Goal: Check status: Check status

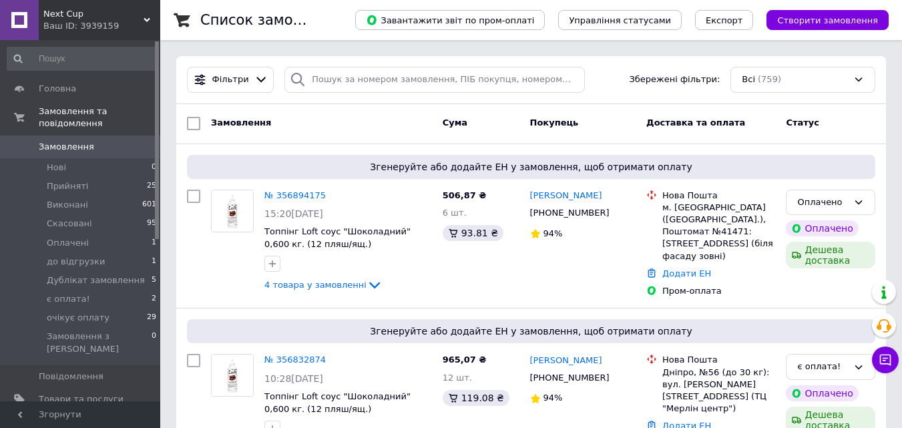
click at [263, 139] on div "Замовлення Cума Покупець Доставка та оплата Статус" at bounding box center [531, 124] width 710 height 40
click at [236, 73] on div "Фільтри" at bounding box center [230, 80] width 87 height 26
click at [246, 71] on div "Фільтри" at bounding box center [230, 80] width 87 height 26
click at [257, 81] on icon at bounding box center [260, 79] width 9 height 5
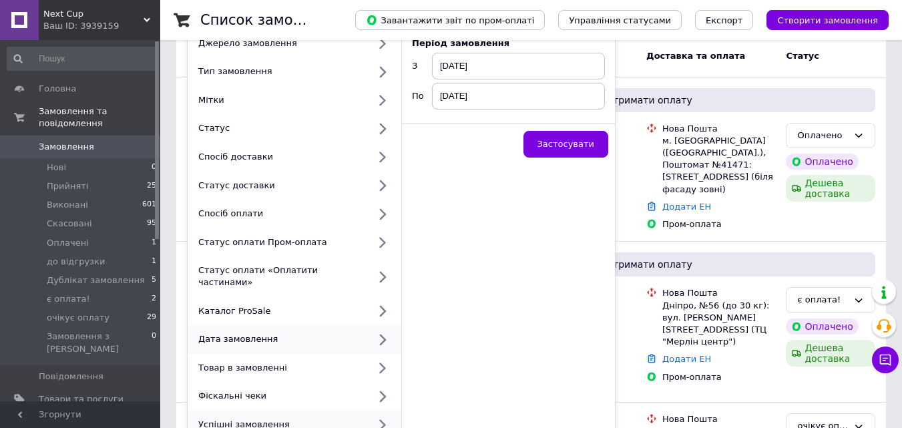
scroll to position [134, 0]
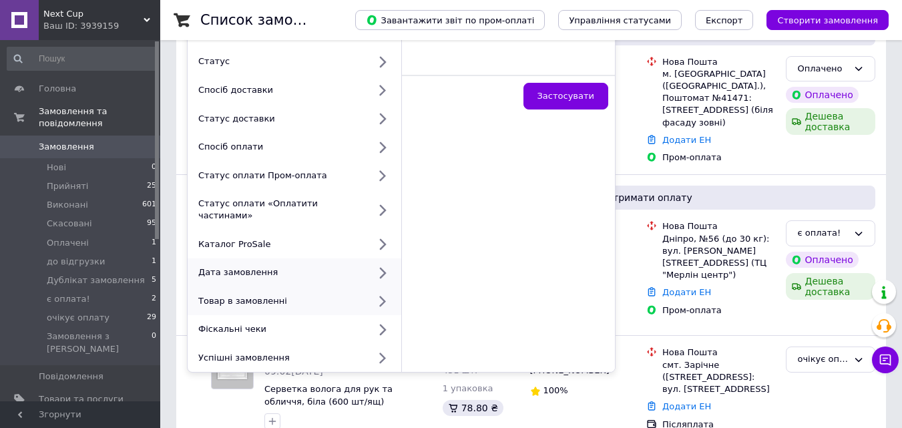
click at [292, 258] on div "Дата замовлення" at bounding box center [295, 272] width 214 height 29
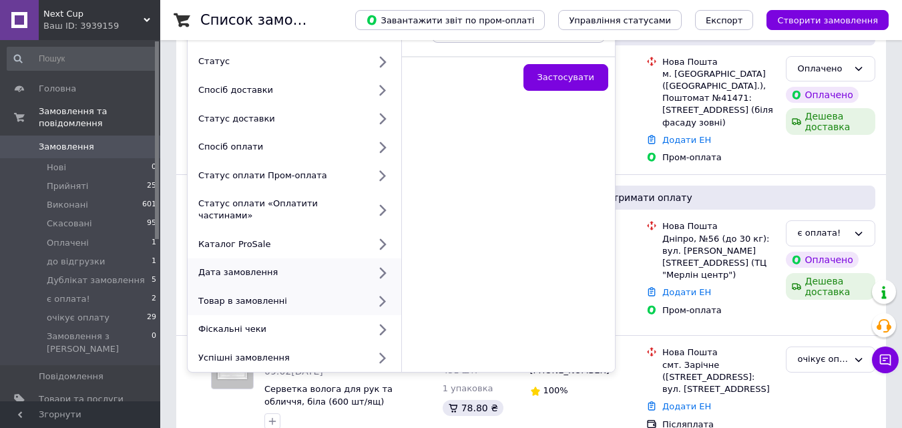
scroll to position [0, 0]
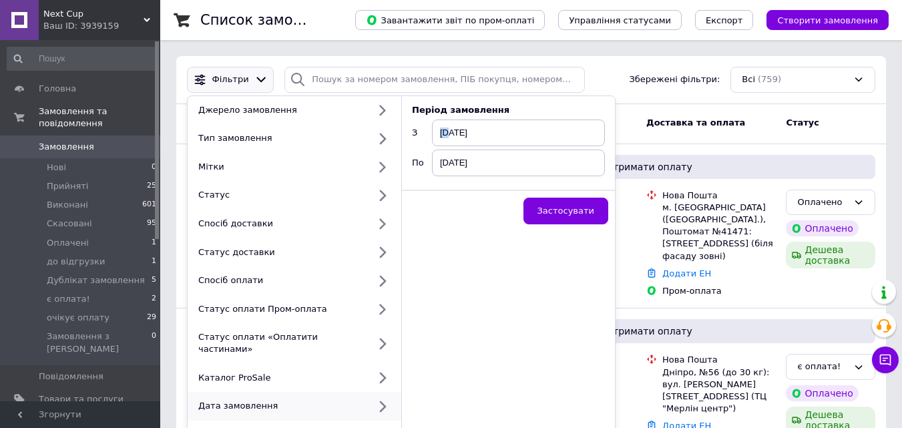
drag, startPoint x: 450, startPoint y: 134, endPoint x: 440, endPoint y: 134, distance: 9.4
click at [440, 134] on span "[DATE]" at bounding box center [518, 133] width 173 height 27
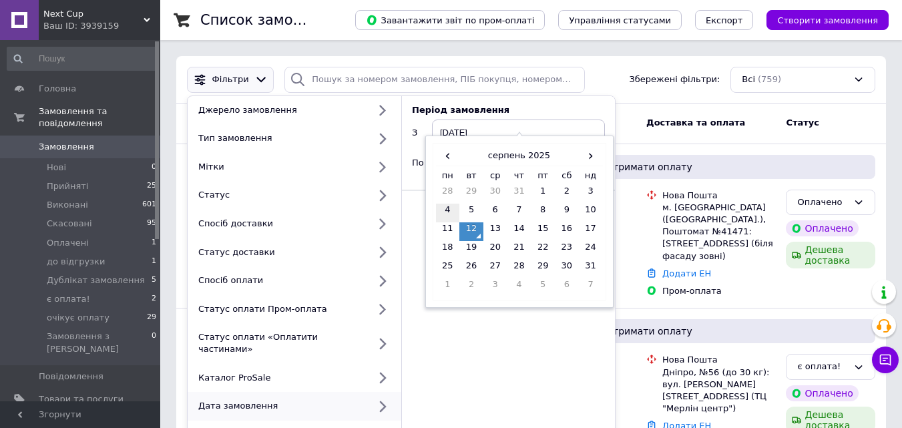
click at [452, 211] on td "4" at bounding box center [448, 213] width 24 height 19
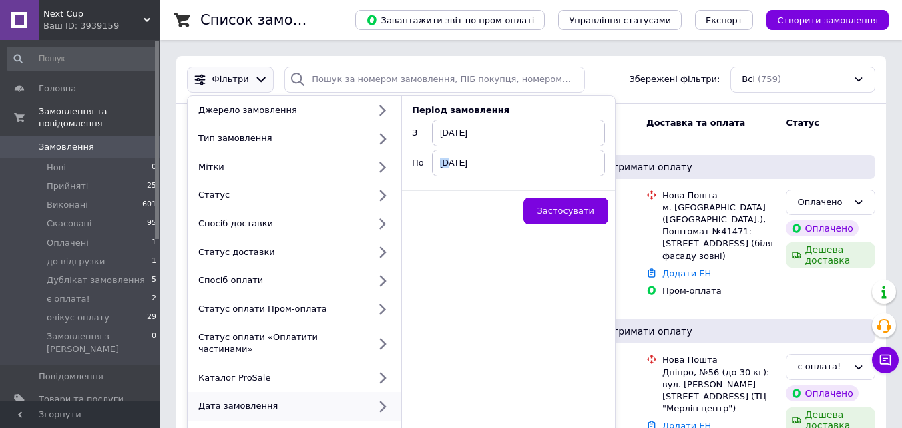
drag, startPoint x: 448, startPoint y: 162, endPoint x: 441, endPoint y: 165, distance: 7.8
click at [441, 165] on span "[DATE]" at bounding box center [518, 163] width 173 height 27
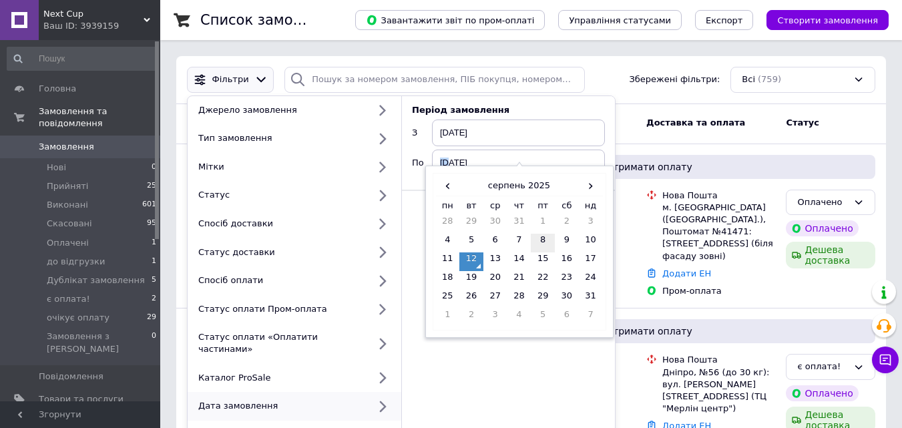
click at [547, 241] on td "8" at bounding box center [543, 243] width 24 height 19
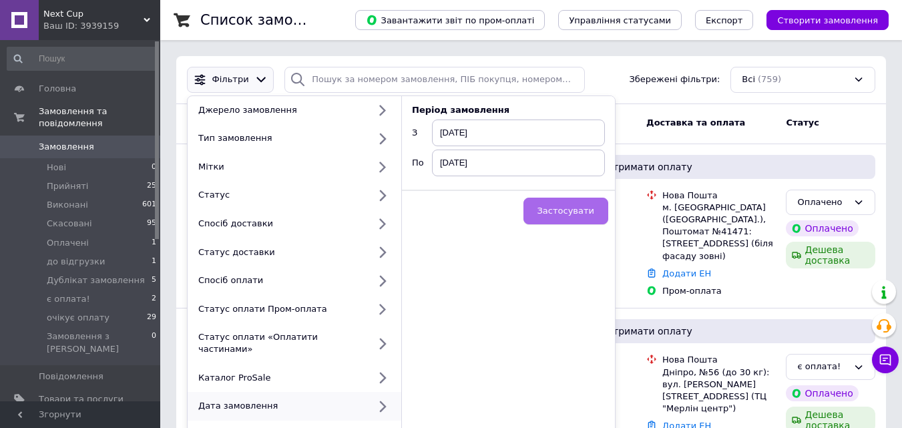
click at [551, 206] on span "Застосувати" at bounding box center [566, 211] width 57 height 10
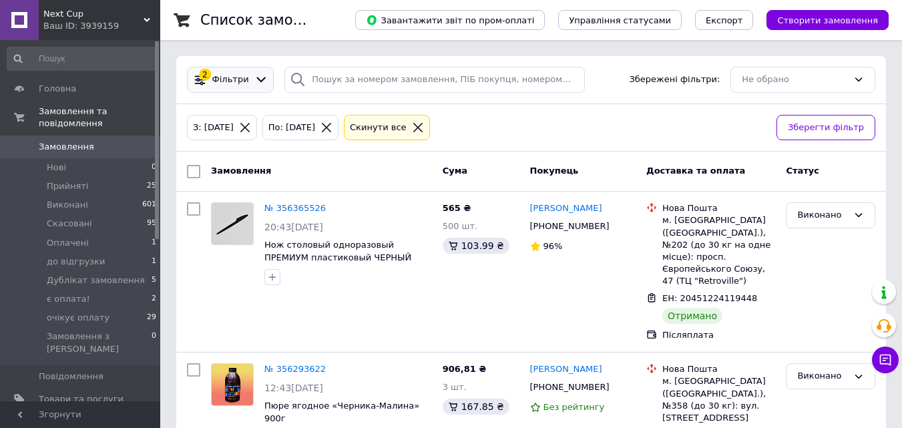
click at [220, 76] on span "Фільтри" at bounding box center [230, 79] width 37 height 13
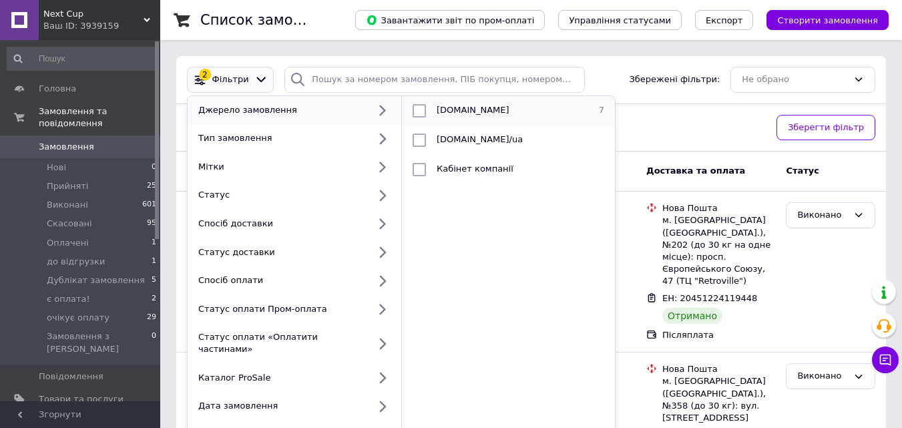
click at [425, 114] on input "checkbox" at bounding box center [419, 110] width 13 height 13
checkbox input "true"
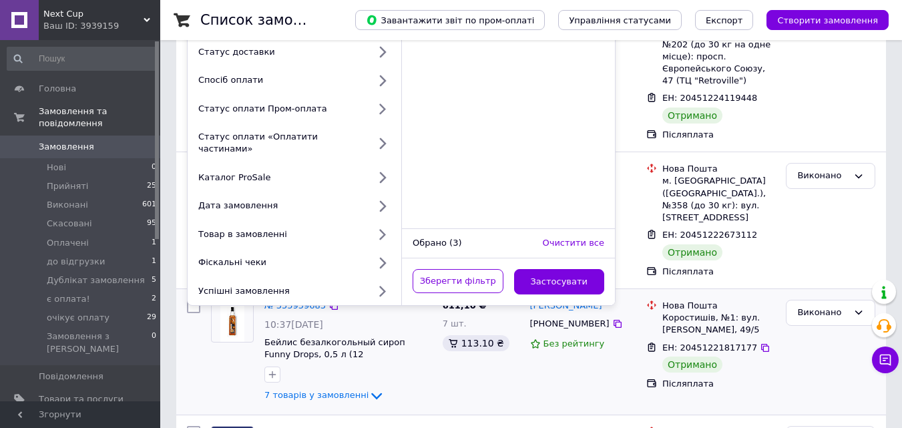
scroll to position [267, 0]
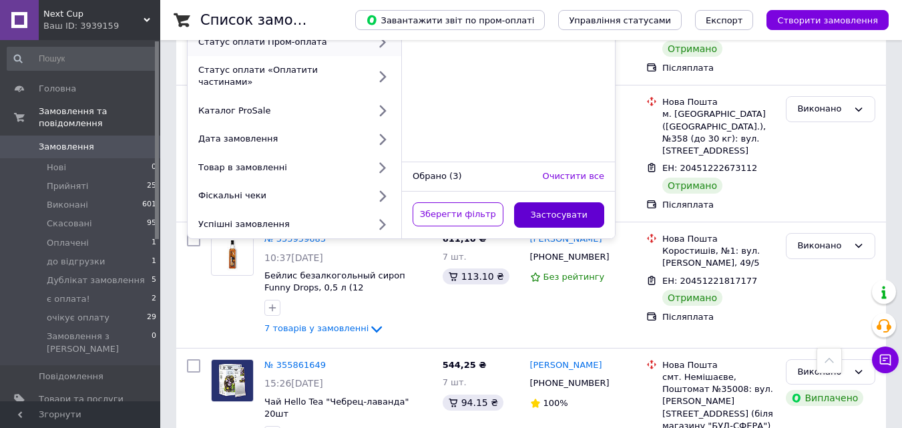
click at [554, 202] on button "Застосувати" at bounding box center [559, 215] width 91 height 26
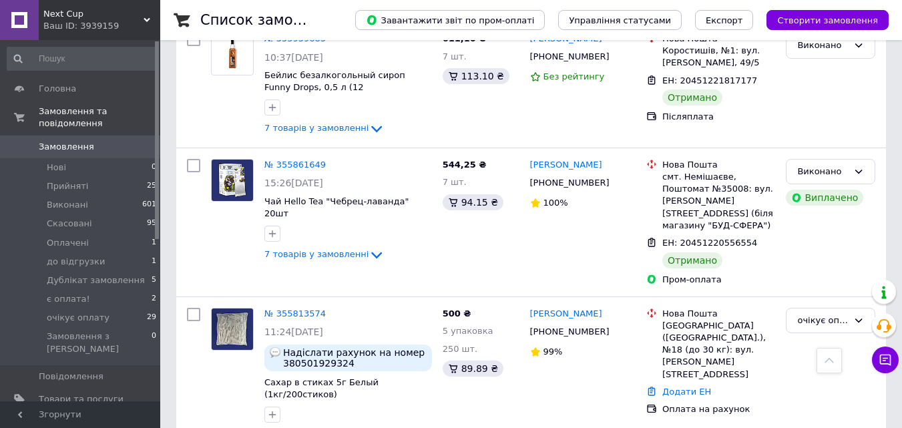
scroll to position [736, 0]
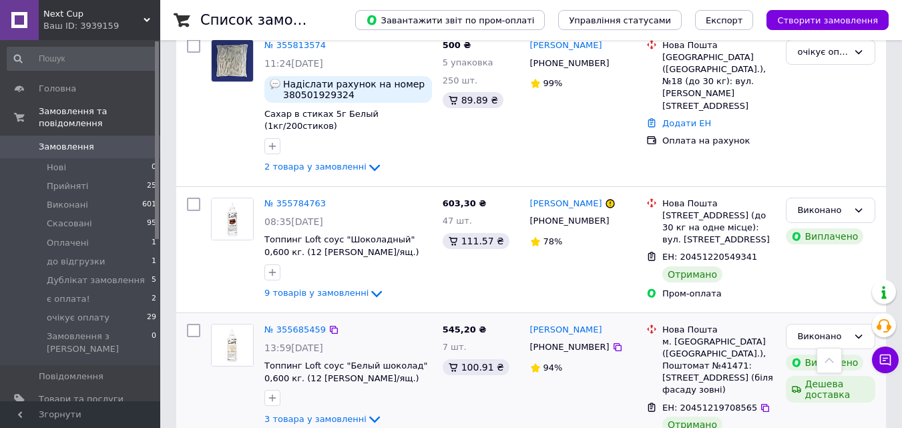
click at [355, 341] on div "13:59[DATE]" at bounding box center [349, 347] width 168 height 13
click at [556, 324] on link "[PERSON_NAME]" at bounding box center [566, 330] width 72 height 13
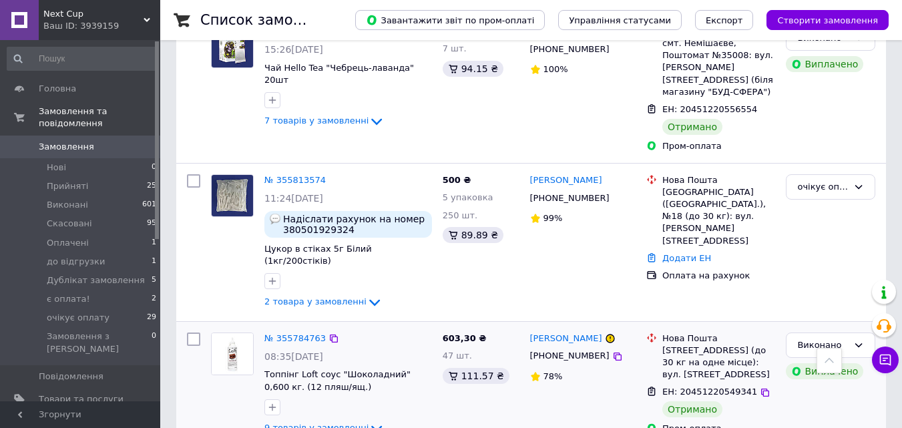
scroll to position [736, 0]
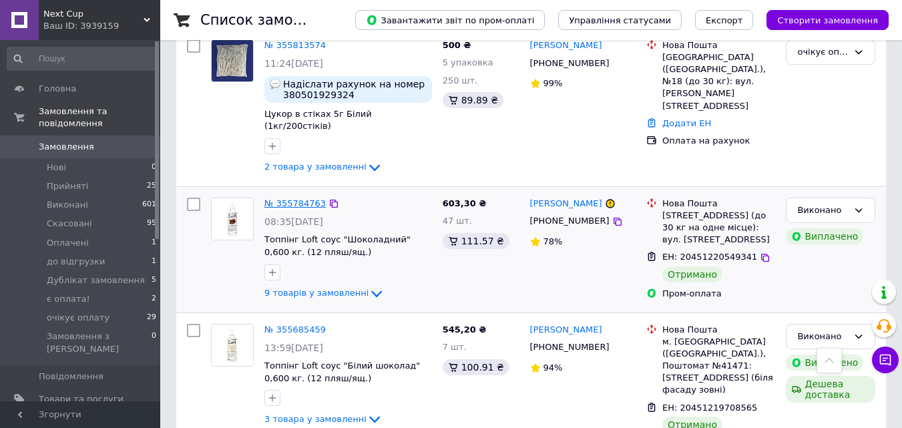
click at [272, 198] on link "№ 355784763" at bounding box center [295, 203] width 61 height 10
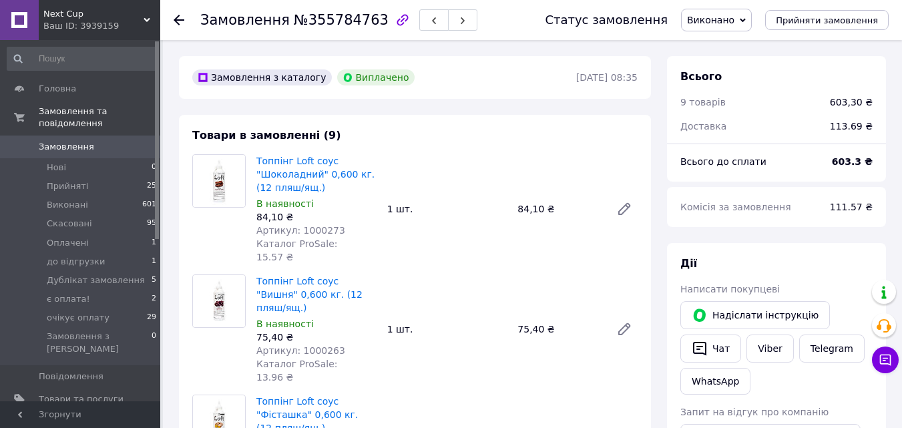
click at [177, 19] on icon at bounding box center [179, 20] width 11 height 11
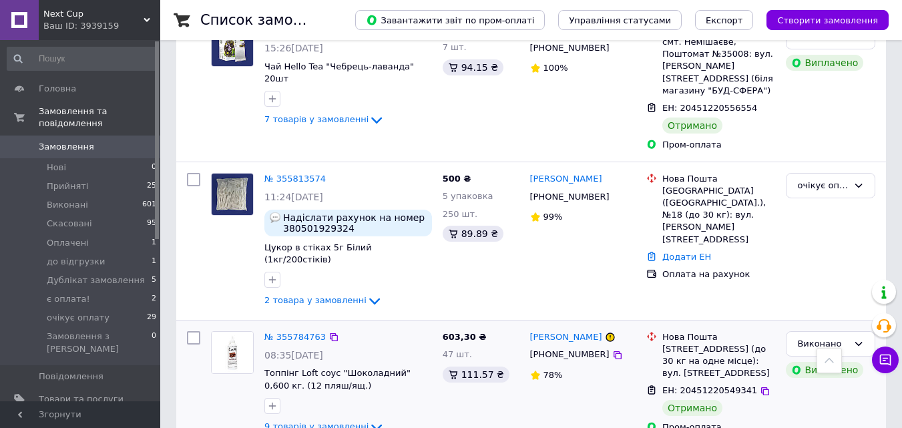
scroll to position [536, 0]
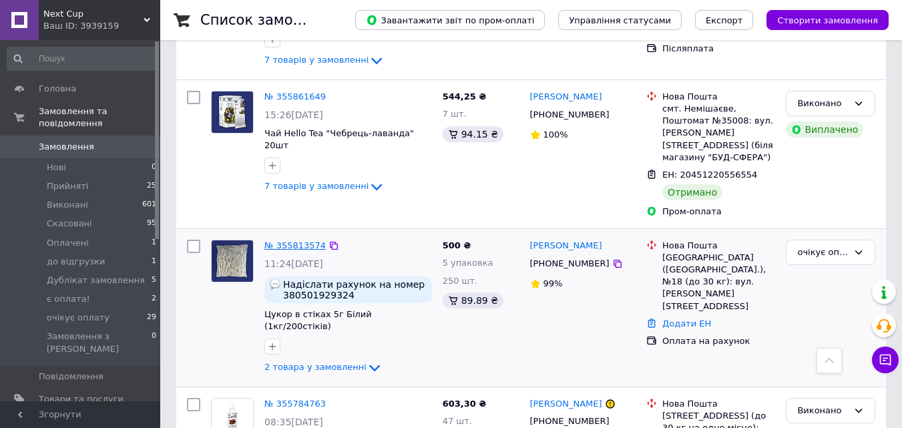
click at [309, 240] on link "№ 355813574" at bounding box center [295, 245] width 61 height 10
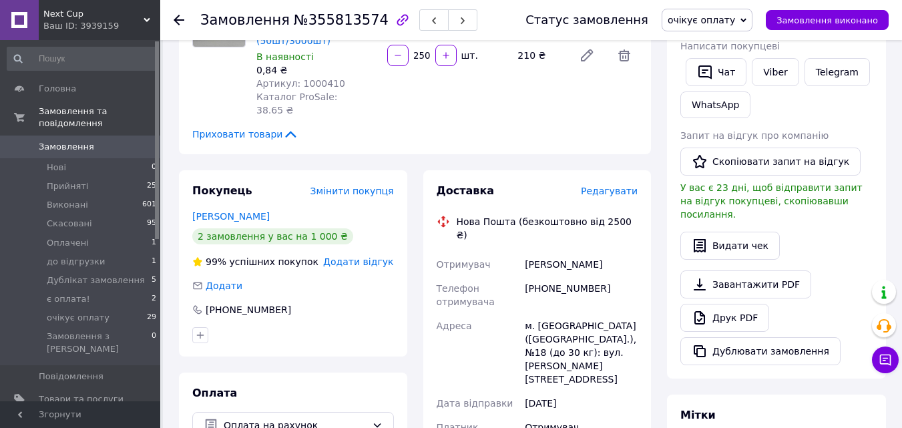
scroll to position [334, 0]
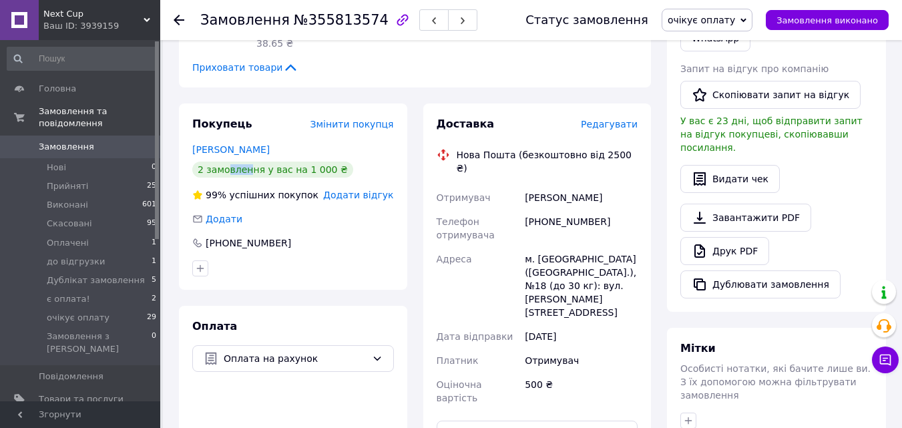
drag, startPoint x: 227, startPoint y: 140, endPoint x: 259, endPoint y: 142, distance: 32.1
click at [259, 162] on div "2 замовлення у вас на 1 000 ₴" at bounding box center [272, 170] width 161 height 16
click at [299, 162] on div "2 замовлення у вас на 1 000 ₴" at bounding box center [272, 170] width 161 height 16
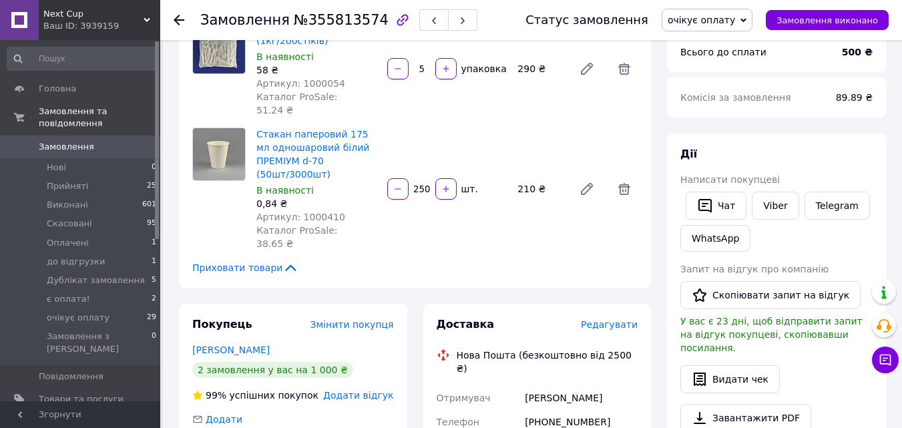
scroll to position [0, 0]
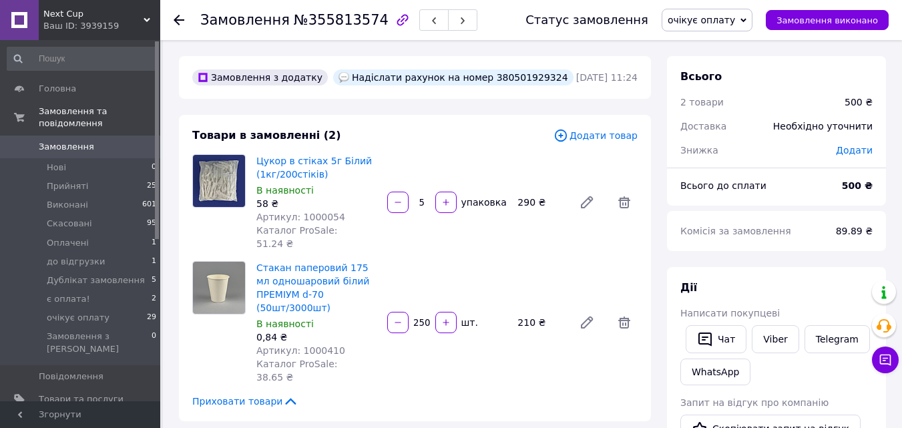
click at [178, 17] on use at bounding box center [179, 20] width 11 height 11
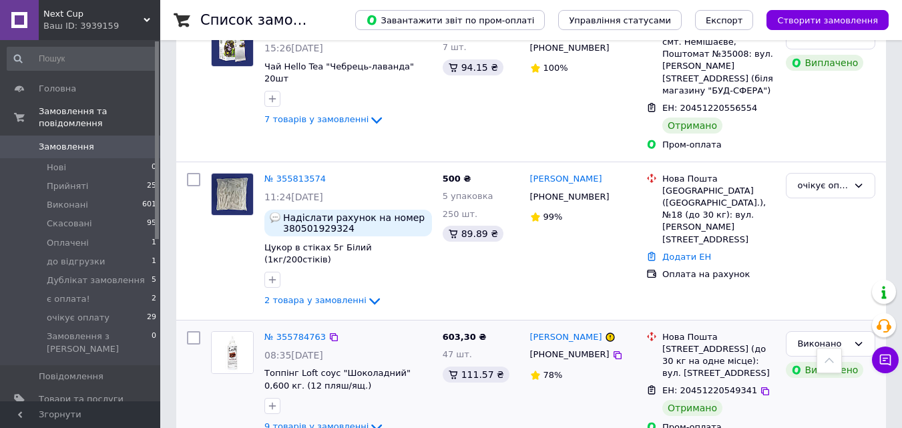
scroll to position [402, 0]
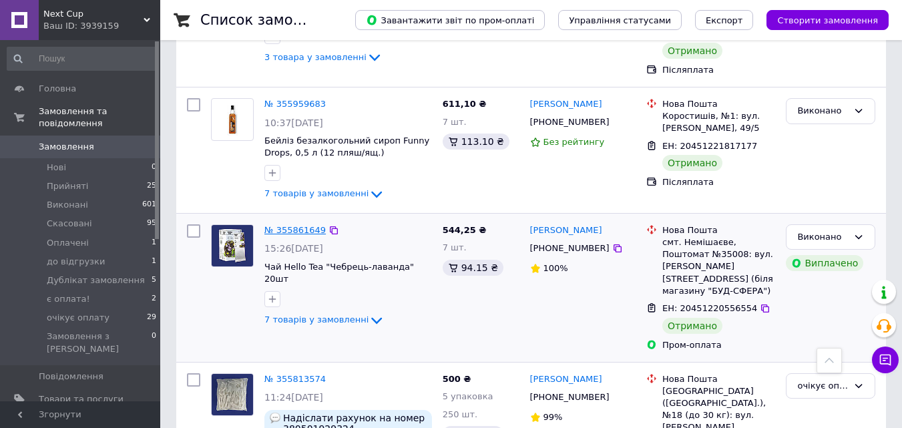
click at [281, 225] on link "№ 355861649" at bounding box center [295, 230] width 61 height 10
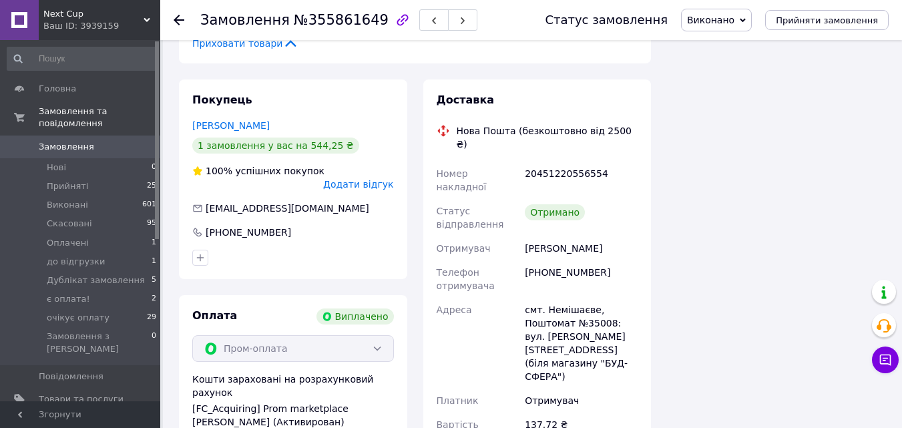
scroll to position [705, 0]
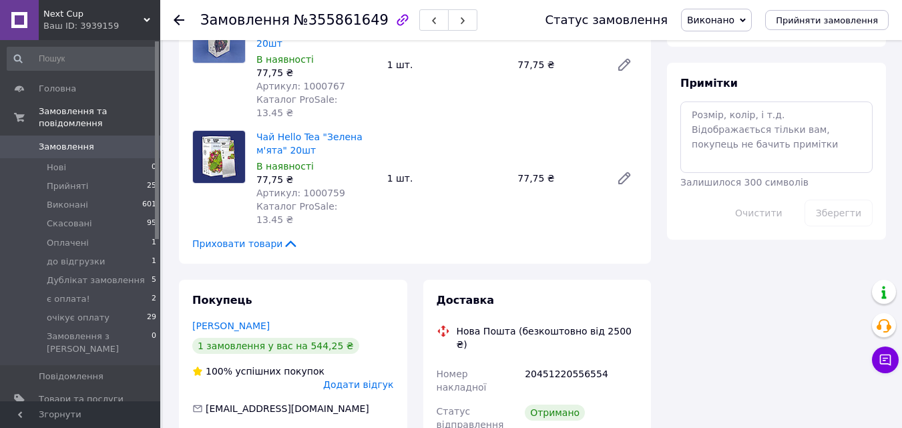
click at [182, 25] on div at bounding box center [179, 19] width 11 height 13
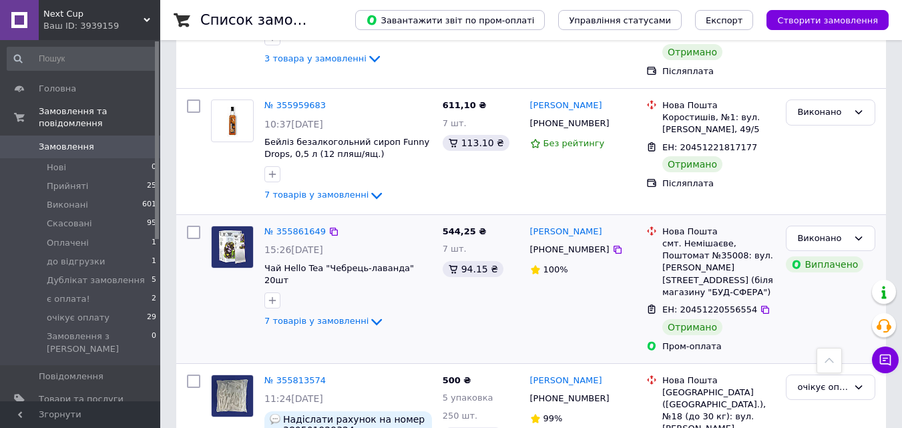
scroll to position [334, 0]
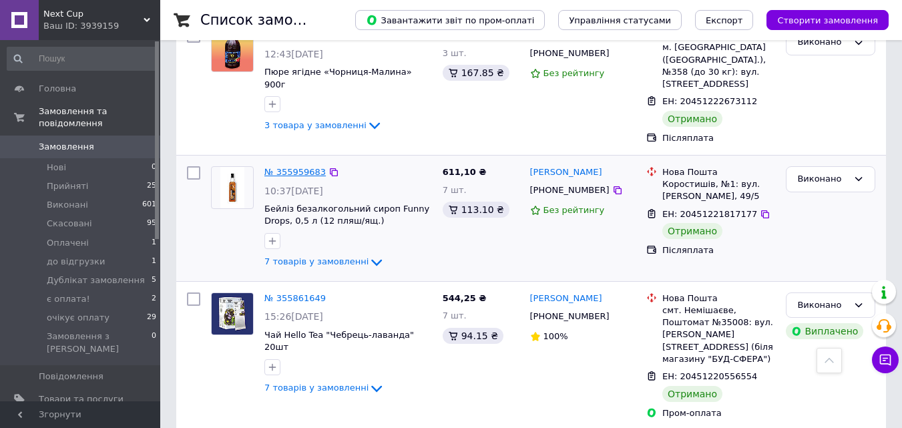
click at [298, 167] on link "№ 355959683" at bounding box center [295, 172] width 61 height 10
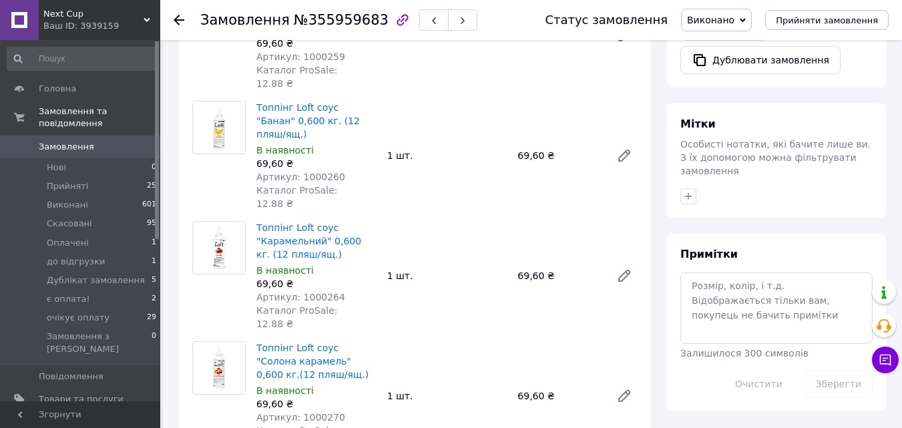
scroll to position [668, 0]
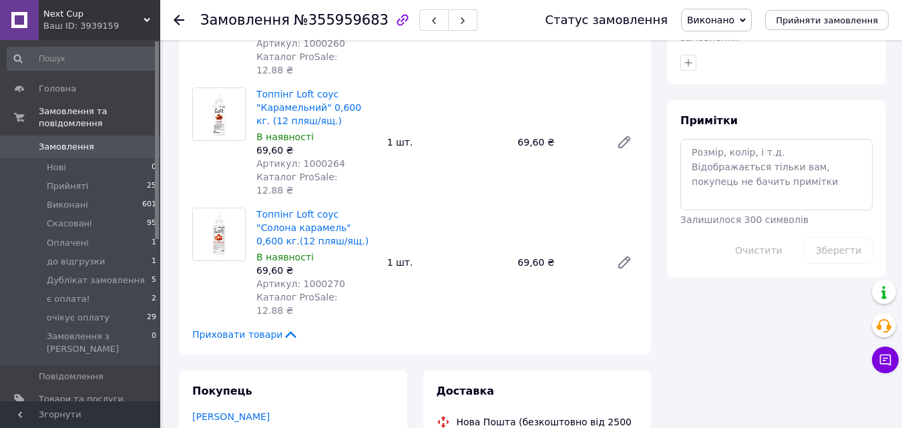
click at [182, 21] on icon at bounding box center [179, 20] width 11 height 11
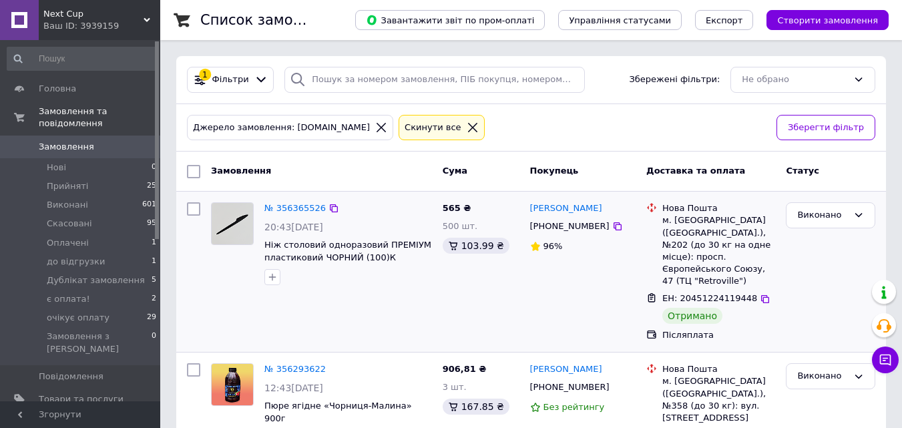
scroll to position [67, 0]
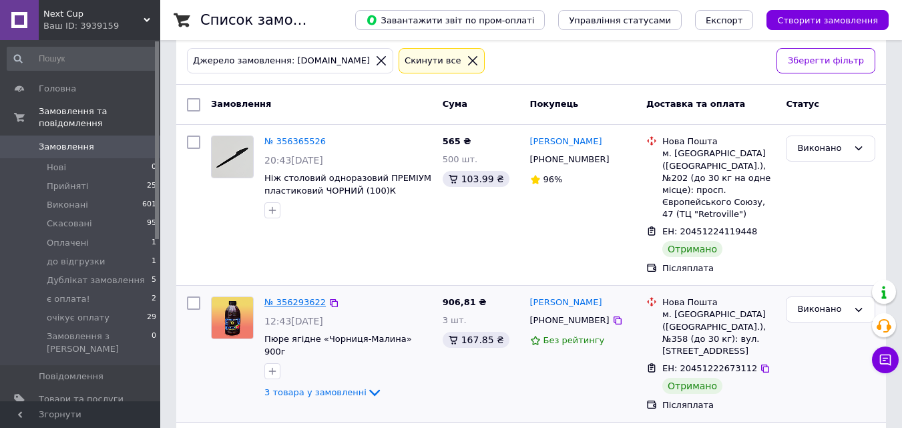
click at [287, 297] on link "№ 356293622" at bounding box center [295, 302] width 61 height 10
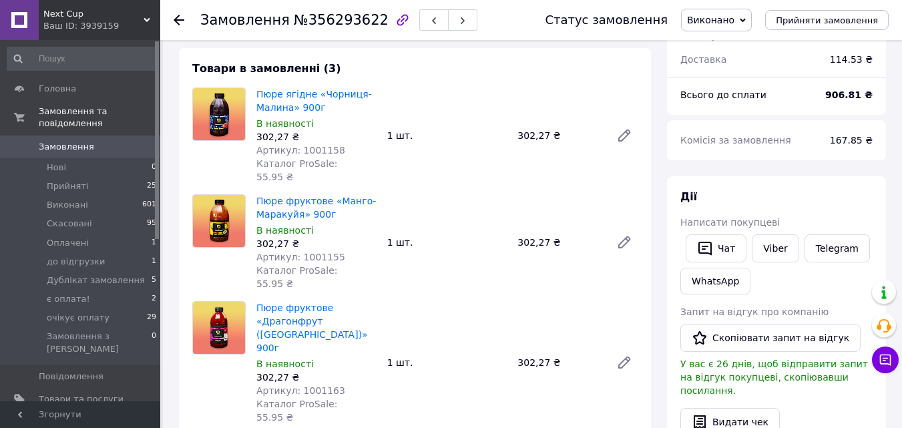
scroll to position [334, 0]
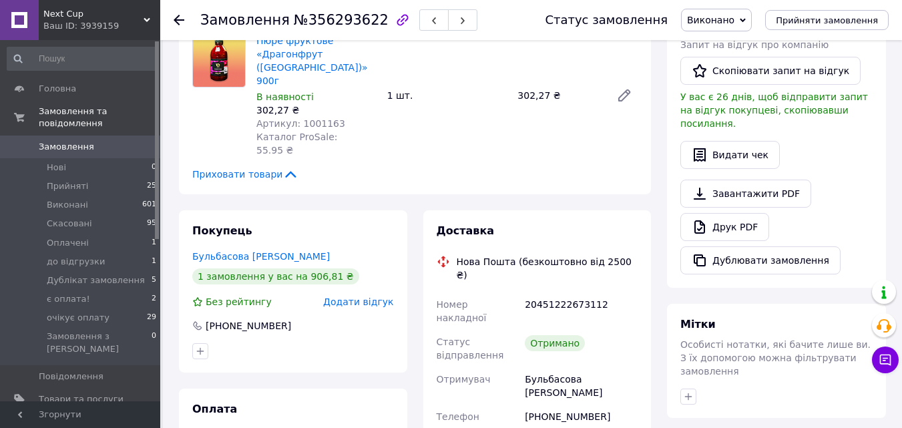
click at [177, 18] on use at bounding box center [179, 20] width 11 height 11
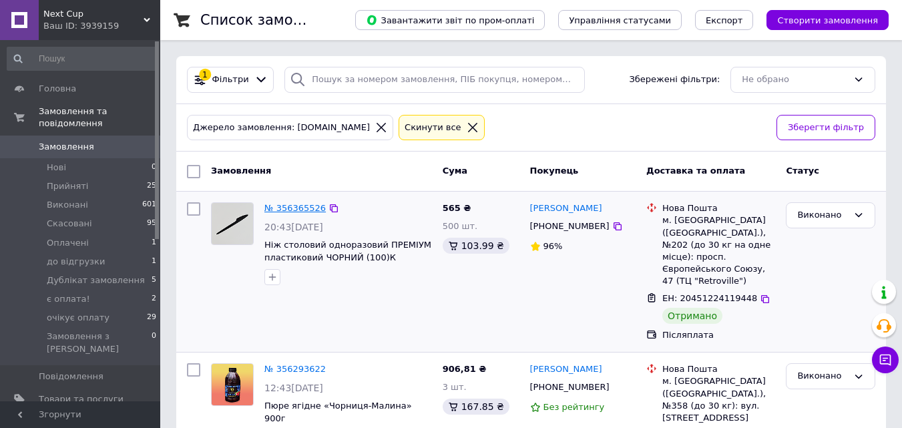
click at [301, 210] on link "№ 356365526" at bounding box center [295, 208] width 61 height 10
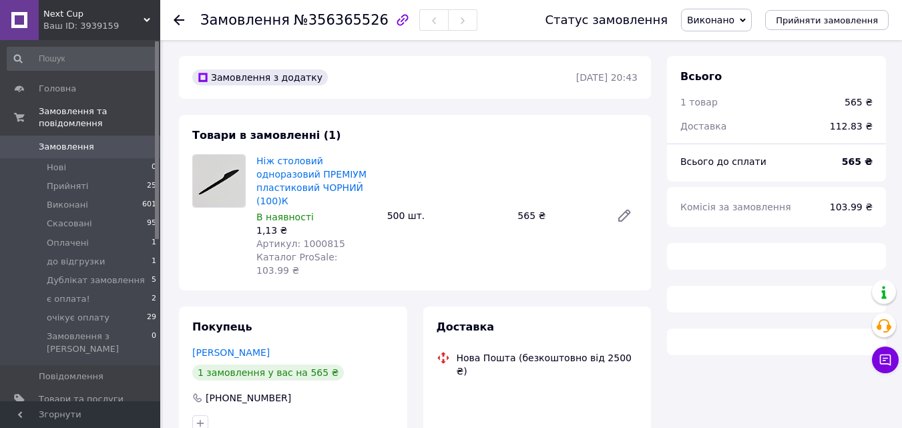
scroll to position [67, 0]
